Goal: Task Accomplishment & Management: Manage account settings

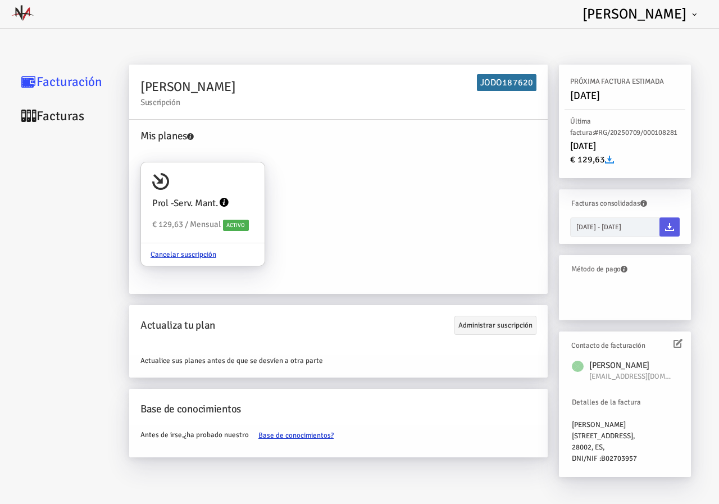
click at [55, 116] on link "Facturas" at bounding box center [67, 116] width 112 height 34
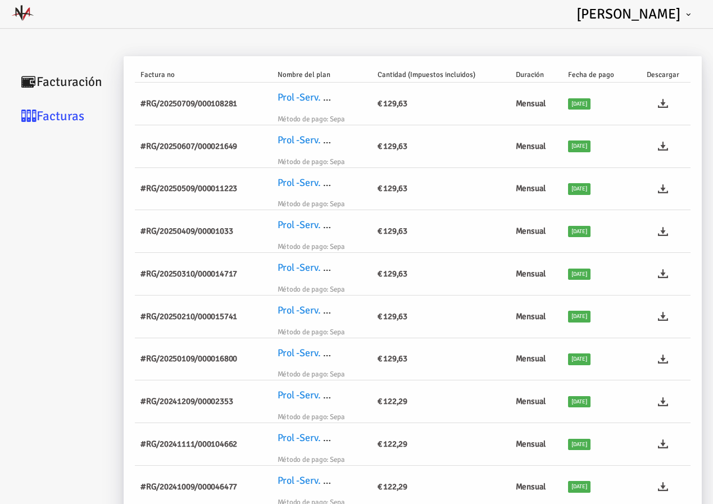
click at [54, 112] on link "Facturas" at bounding box center [67, 116] width 112 height 34
click at [667, 103] on icon at bounding box center [663, 103] width 10 height 10
click at [60, 79] on link "Facturación" at bounding box center [67, 82] width 112 height 34
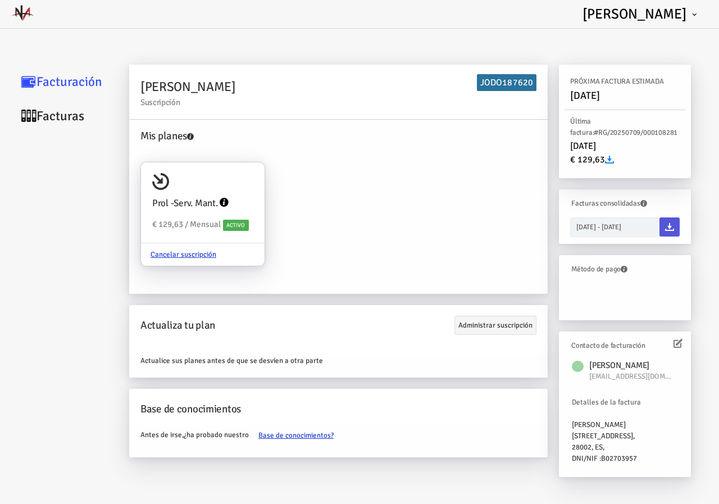
click at [670, 230] on icon at bounding box center [669, 226] width 9 height 9
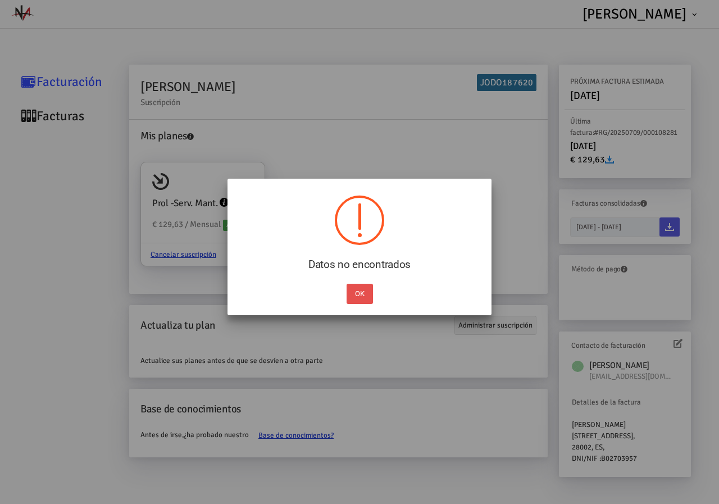
click at [357, 291] on button "OK" at bounding box center [359, 294] width 26 height 20
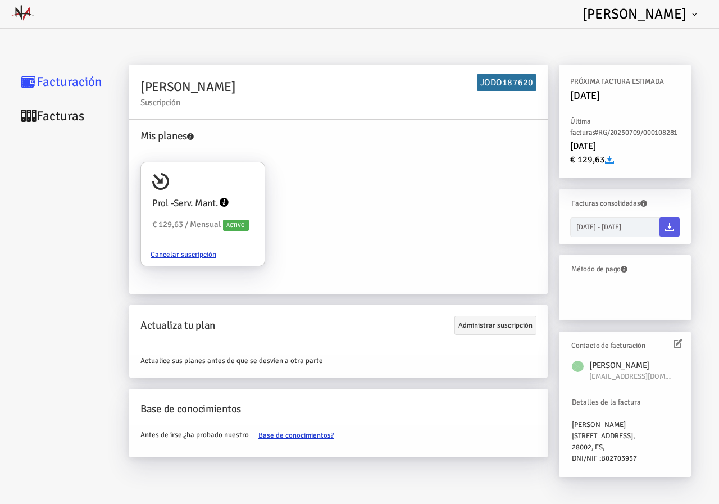
click at [65, 115] on link "Facturas" at bounding box center [67, 116] width 112 height 34
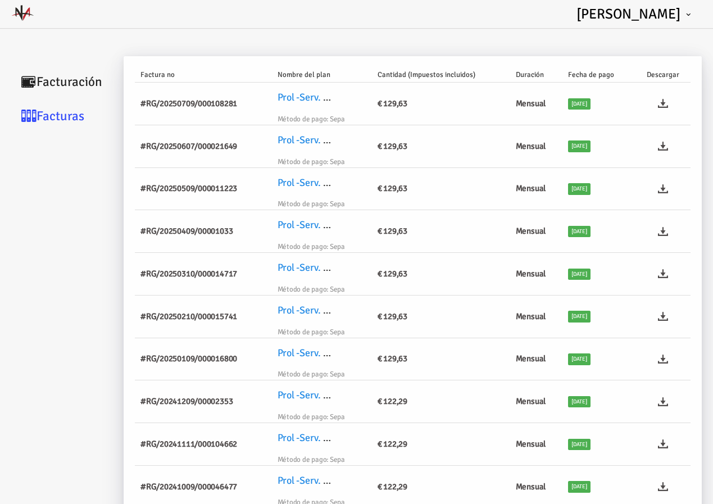
click at [69, 120] on link "Facturas" at bounding box center [67, 116] width 112 height 34
click at [59, 79] on link "Facturación" at bounding box center [67, 82] width 112 height 34
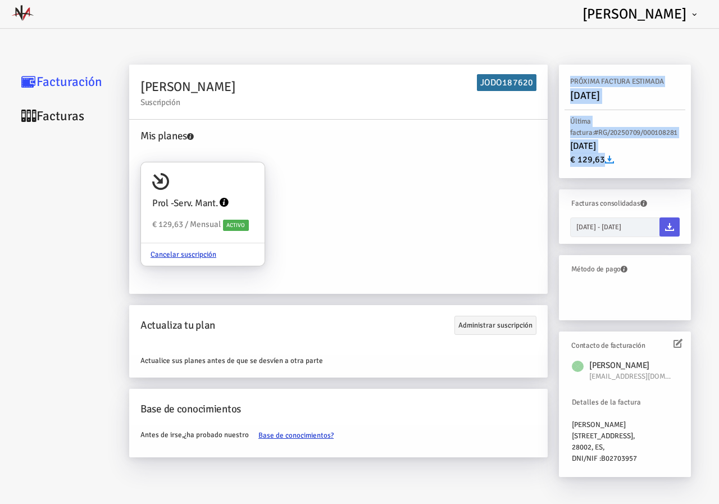
drag, startPoint x: 570, startPoint y: 77, endPoint x: 706, endPoint y: 170, distance: 164.8
click at [706, 170] on div "[PERSON_NAME] Suscripción JODO187620 Mis planes Prol -Serv. Mant. € 129,63 / Me…" at bounding box center [416, 273] width 584 height 430
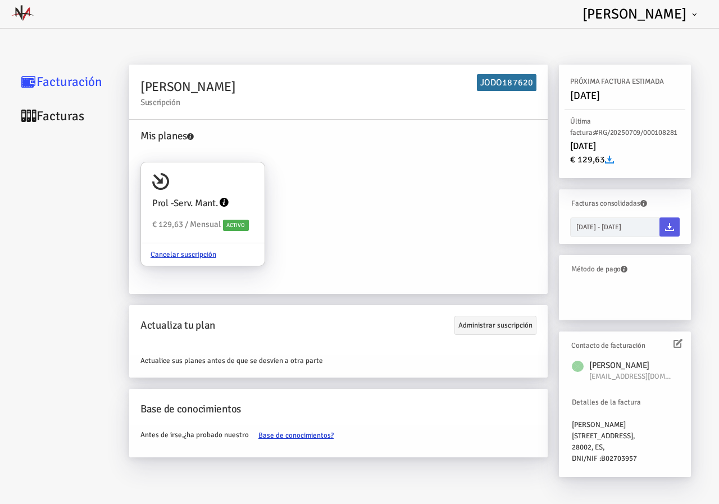
click at [412, 202] on div "Mis planes Prol -Serv. Mant. € 129,63 / Mensual Activo Cancelar suscripción" at bounding box center [338, 205] width 407 height 154
click at [669, 229] on icon at bounding box center [669, 226] width 9 height 9
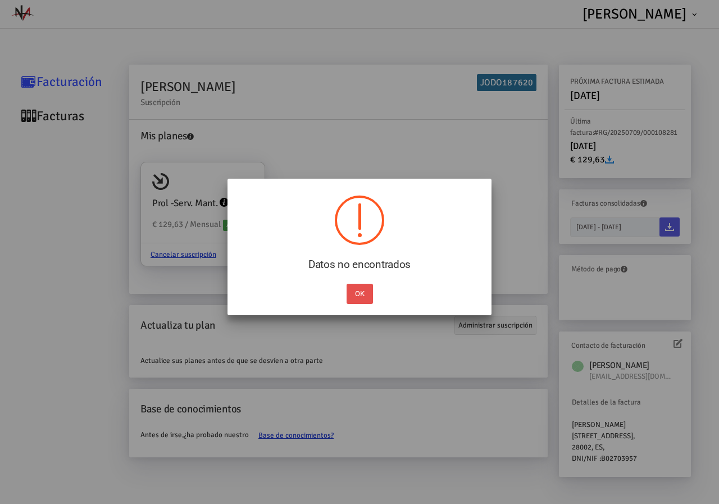
click at [359, 291] on button "OK" at bounding box center [359, 294] width 26 height 20
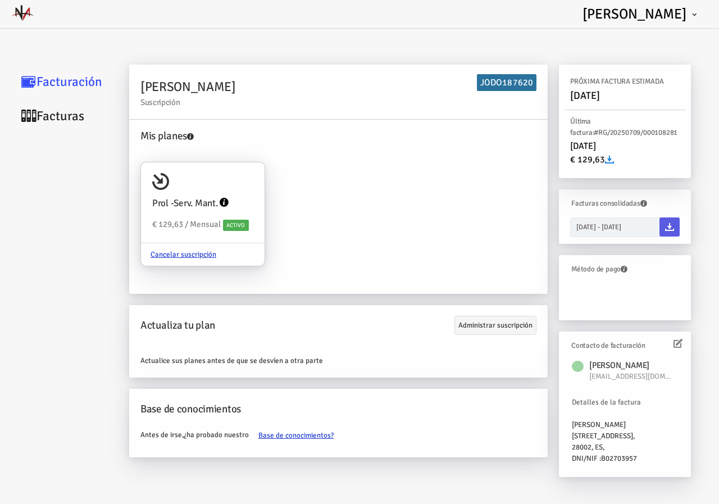
click at [55, 115] on link "Facturas" at bounding box center [67, 116] width 112 height 34
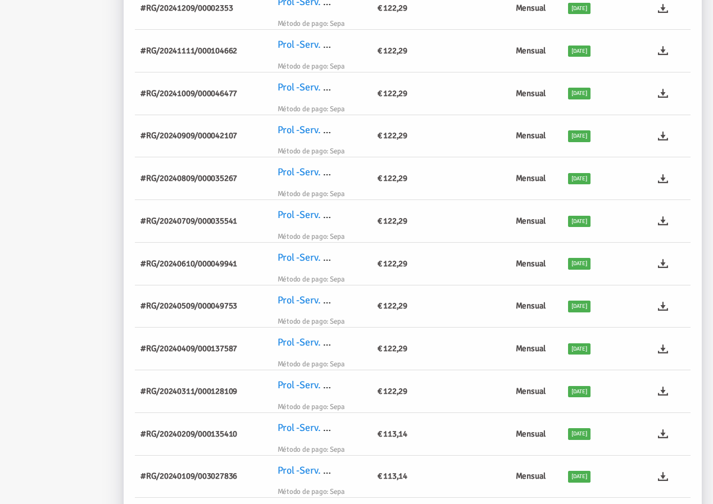
scroll to position [168, 0]
